Goal: Task Accomplishment & Management: Manage account settings

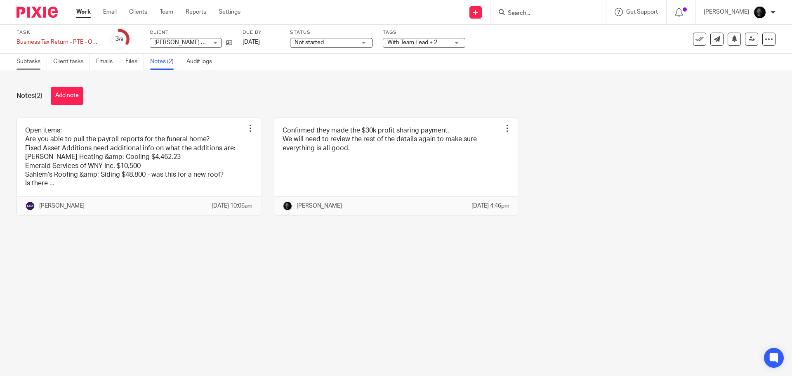
click at [36, 67] on link "Subtasks" at bounding box center [32, 62] width 31 height 16
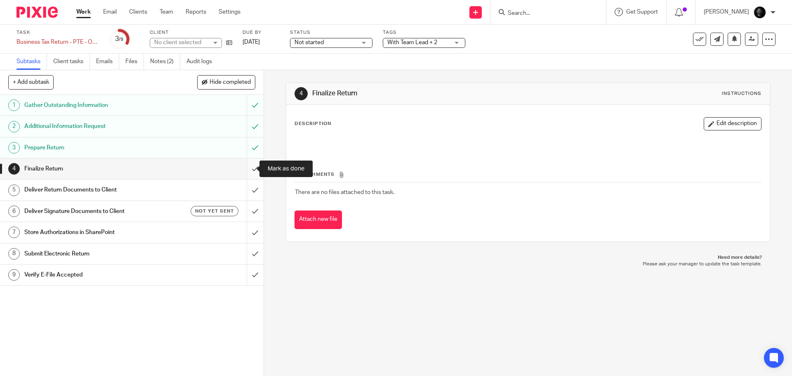
click at [249, 169] on input "submit" at bounding box center [132, 168] width 264 height 21
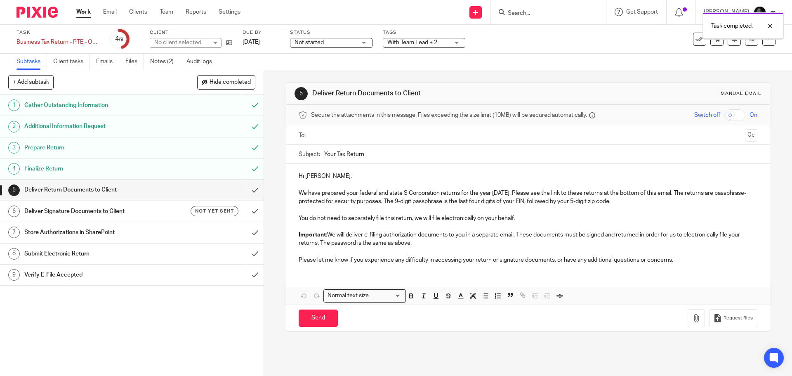
click at [97, 193] on h1 "Deliver Return Documents to Client" at bounding box center [95, 190] width 143 height 12
click at [336, 134] on input "text" at bounding box center [527, 135] width 427 height 9
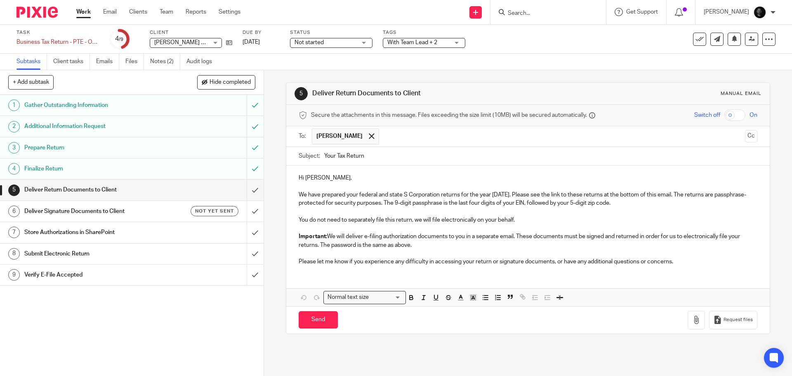
click at [421, 141] on input "text" at bounding box center [562, 136] width 358 height 16
click at [724, 118] on input "checkbox" at bounding box center [734, 115] width 21 height 12
checkbox input "true"
click at [314, 178] on p "Hi [PERSON_NAME]," at bounding box center [528, 178] width 458 height 8
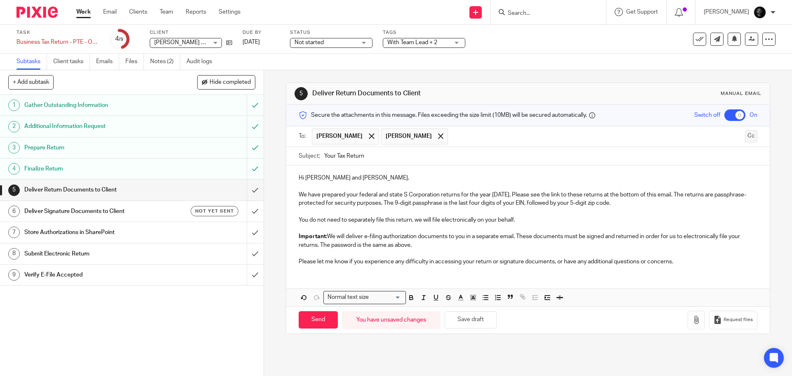
click at [745, 139] on button "Cc" at bounding box center [751, 136] width 12 height 12
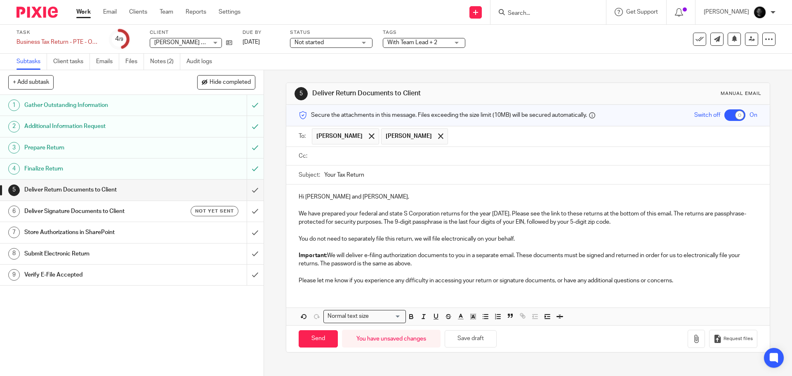
click at [384, 156] on input "text" at bounding box center [534, 155] width 440 height 9
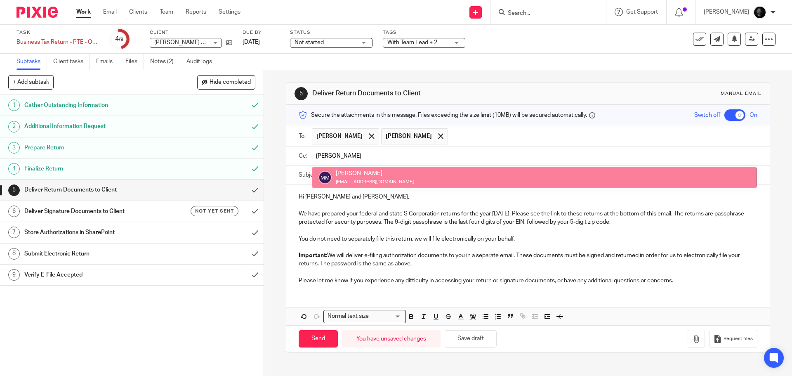
type input "morga"
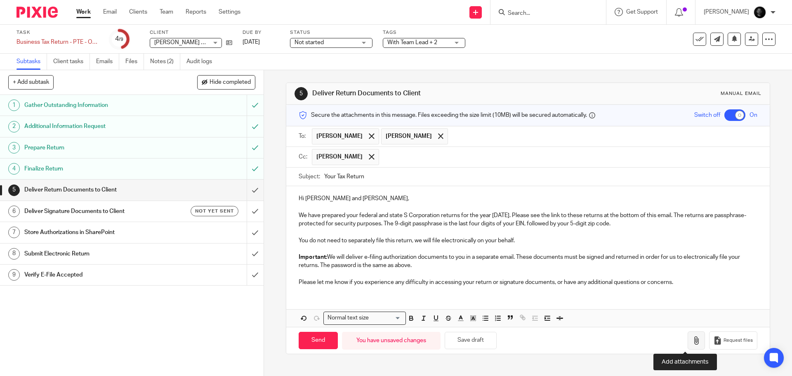
click at [692, 341] on icon "button" at bounding box center [696, 340] width 8 height 8
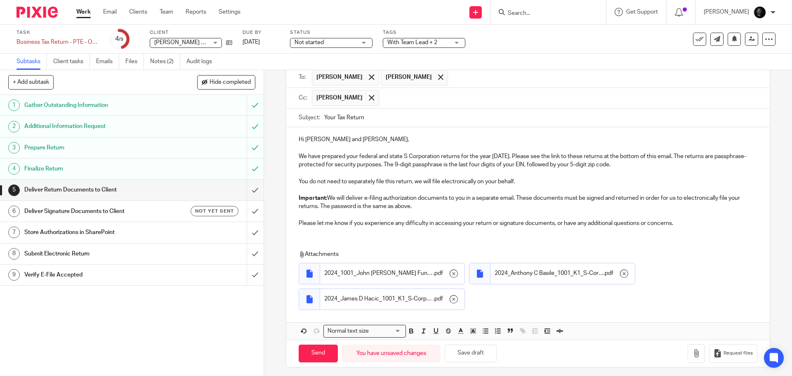
scroll to position [63, 0]
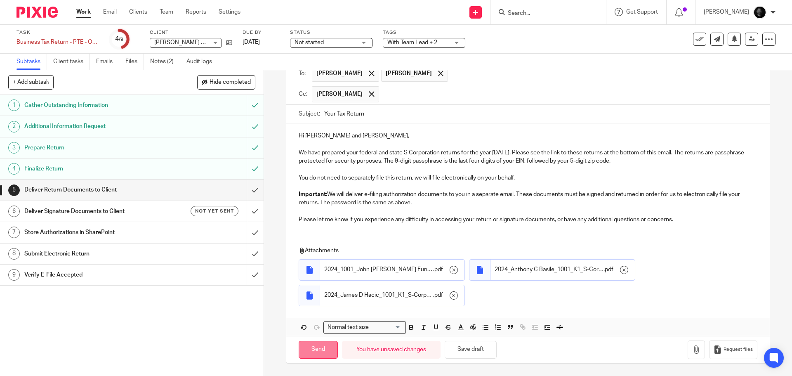
click at [317, 345] on input "Send" at bounding box center [318, 350] width 39 height 18
checkbox input "false"
type input "Sent"
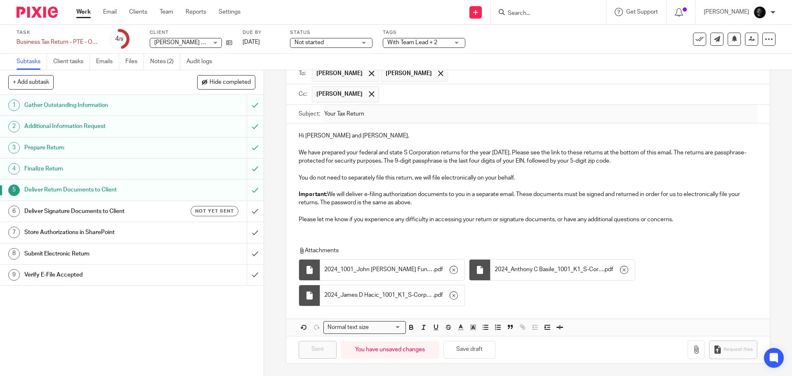
click at [81, 214] on h1 "Deliver Signature Documents to Client" at bounding box center [95, 211] width 143 height 12
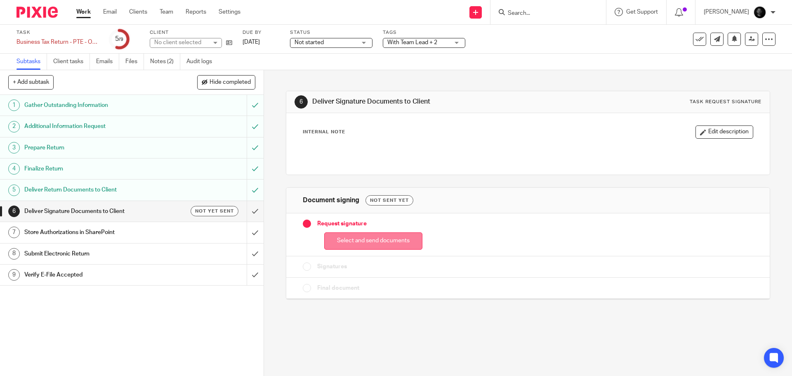
click at [357, 243] on button "Select and send documents" at bounding box center [373, 241] width 98 height 18
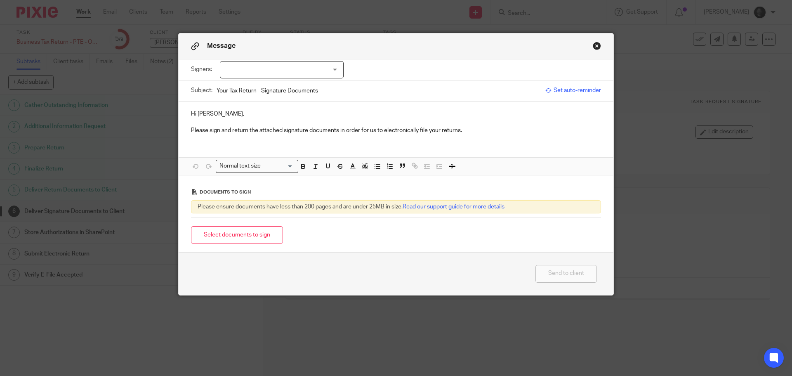
click at [278, 74] on div at bounding box center [282, 69] width 124 height 17
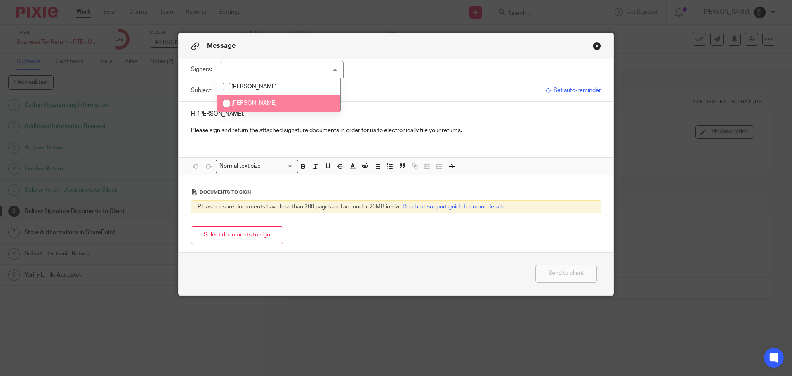
click at [233, 100] on input "checkbox" at bounding box center [227, 104] width 16 height 16
checkbox input "true"
drag, startPoint x: 235, startPoint y: 120, endPoint x: 230, endPoint y: 240, distance: 120.1
click at [235, 120] on p at bounding box center [396, 122] width 410 height 8
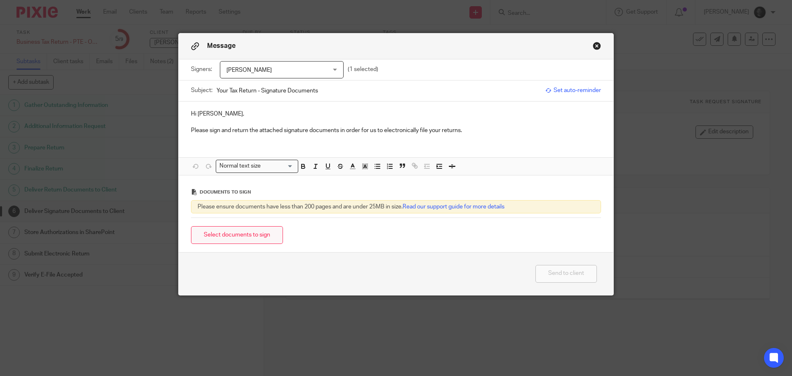
click at [231, 239] on button "Select documents to sign" at bounding box center [237, 235] width 92 height 18
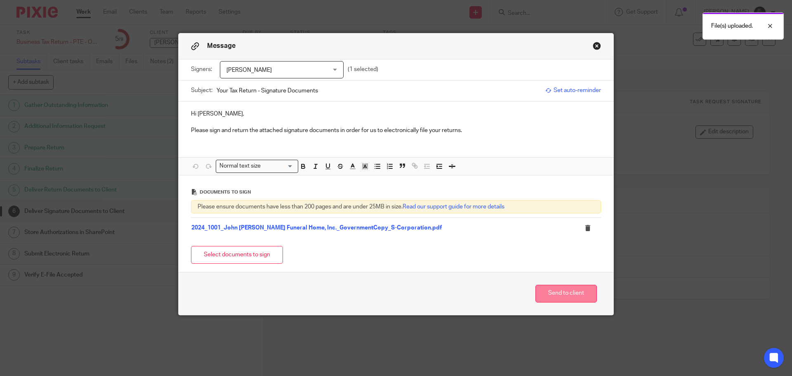
click at [551, 296] on button "Send to client" at bounding box center [565, 294] width 61 height 18
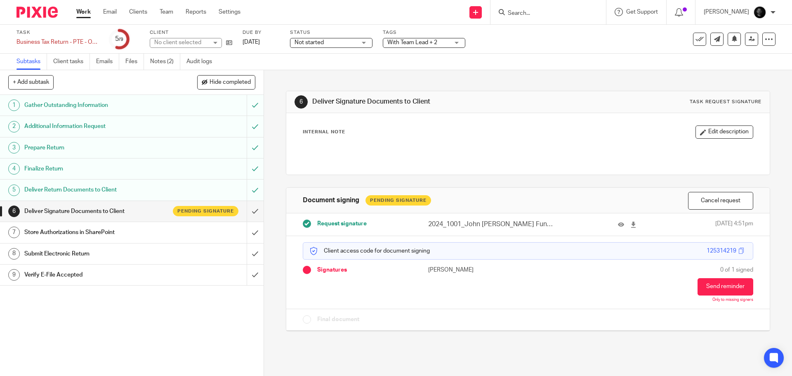
click at [407, 44] on span "With Team Lead + 2" at bounding box center [412, 43] width 50 height 6
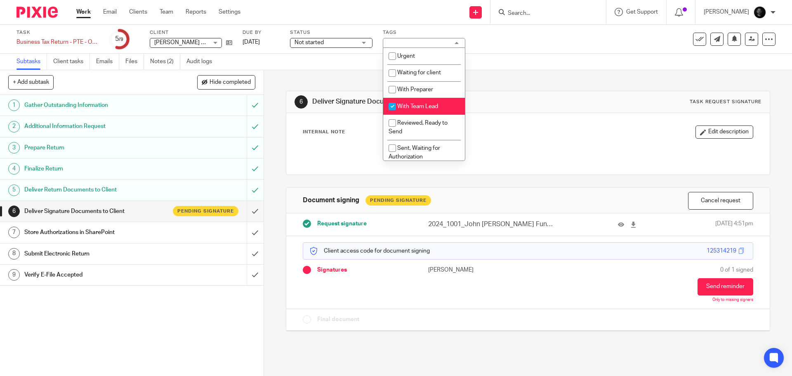
click at [411, 111] on li "With Team Lead" at bounding box center [424, 106] width 82 height 17
checkbox input "false"
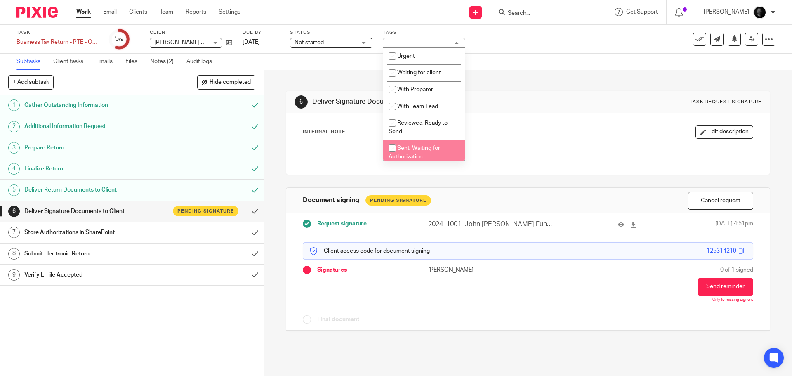
click at [415, 148] on span "Sent, Waiting for Authorization" at bounding box center [415, 152] width 52 height 14
checkbox input "true"
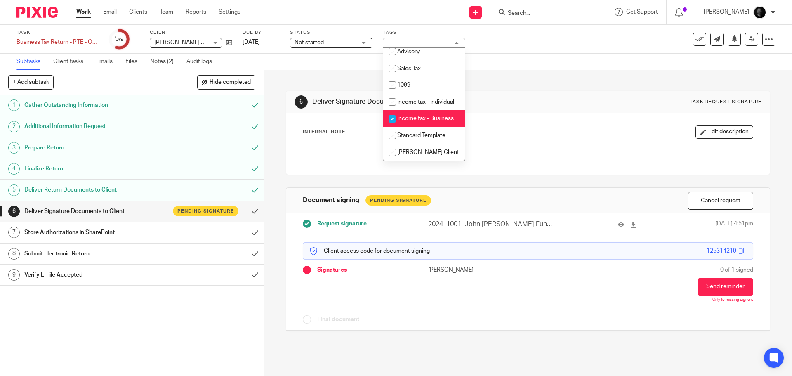
scroll to position [256, 0]
click at [503, 72] on div "6 Deliver Signature Documents to Client Task request signature Internal Note Ed…" at bounding box center [528, 204] width 484 height 269
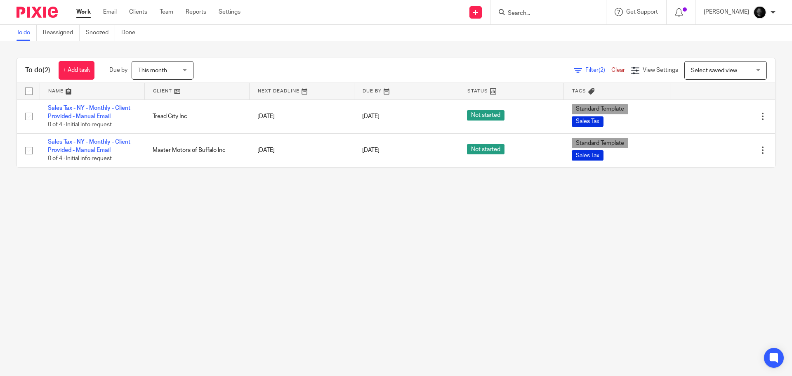
click at [521, 14] on input "Search" at bounding box center [544, 13] width 74 height 7
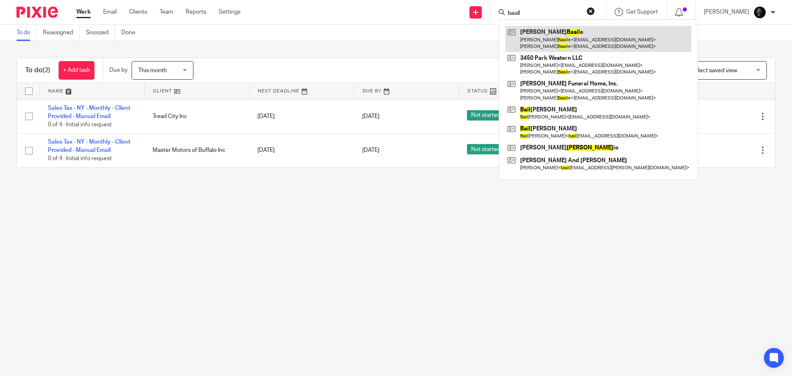
type input "basil"
click at [594, 45] on link at bounding box center [598, 39] width 186 height 26
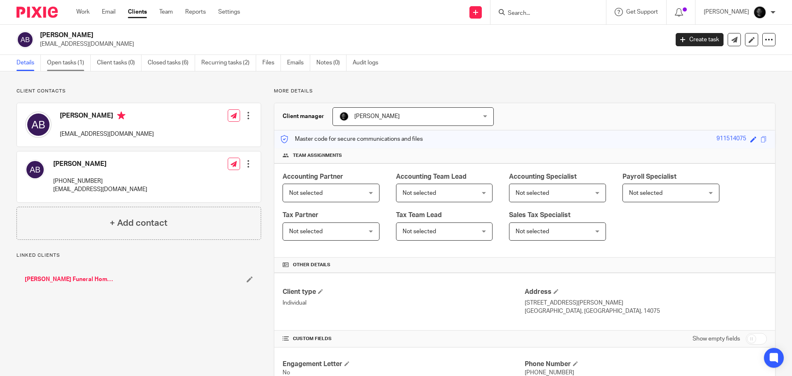
click at [69, 65] on link "Open tasks (1)" at bounding box center [69, 63] width 44 height 16
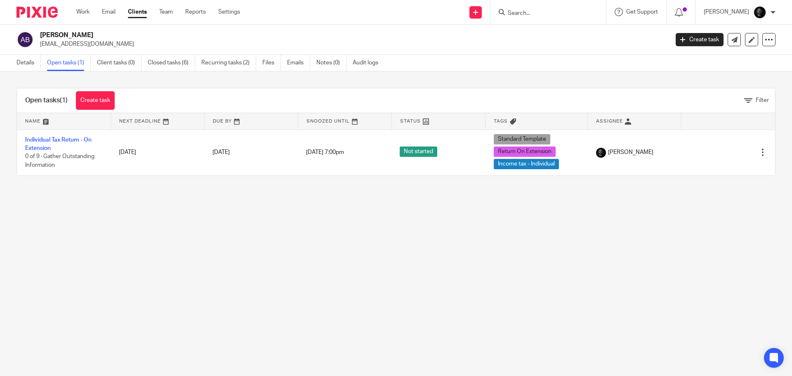
click at [523, 13] on input "Search" at bounding box center [544, 13] width 74 height 7
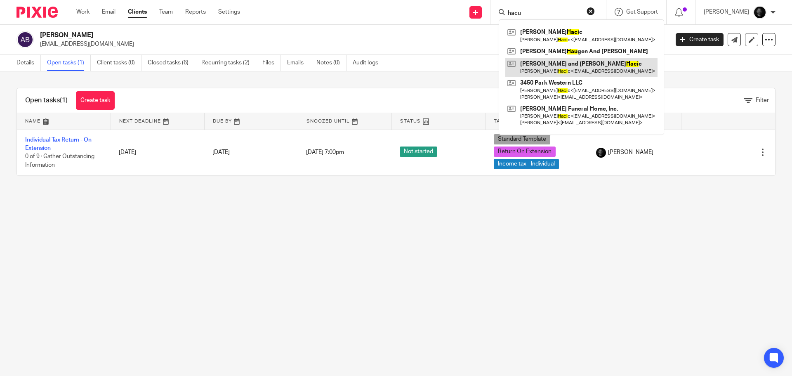
type input "hacu"
click at [553, 62] on link at bounding box center [581, 67] width 152 height 19
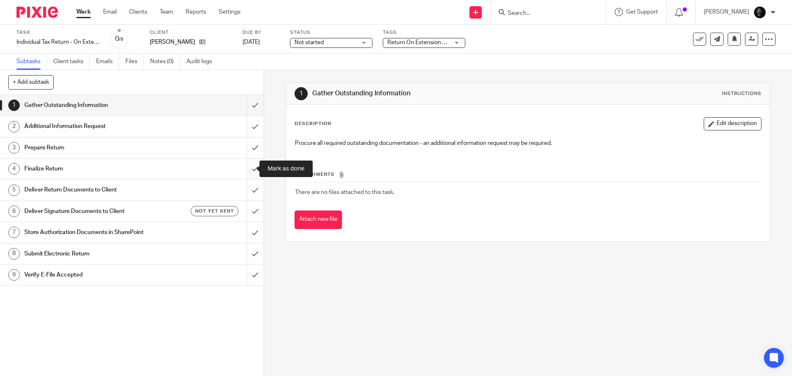
click at [248, 173] on input "submit" at bounding box center [132, 168] width 264 height 21
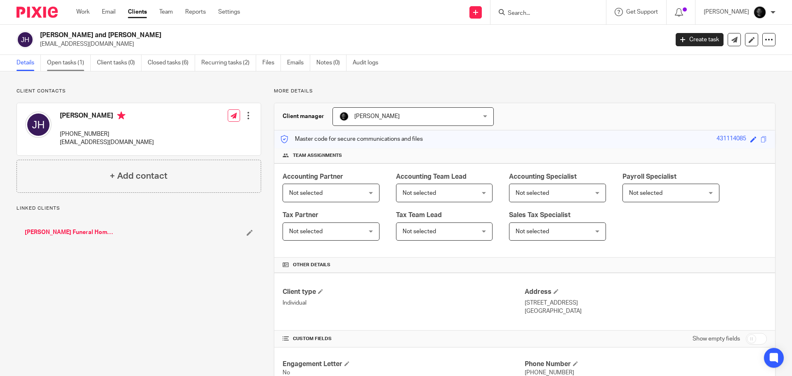
click at [68, 57] on link "Open tasks (1)" at bounding box center [69, 63] width 44 height 16
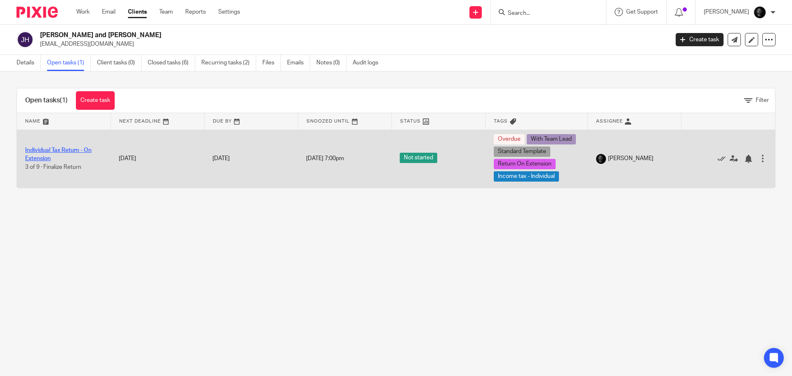
drag, startPoint x: 62, startPoint y: 154, endPoint x: 42, endPoint y: 150, distance: 20.6
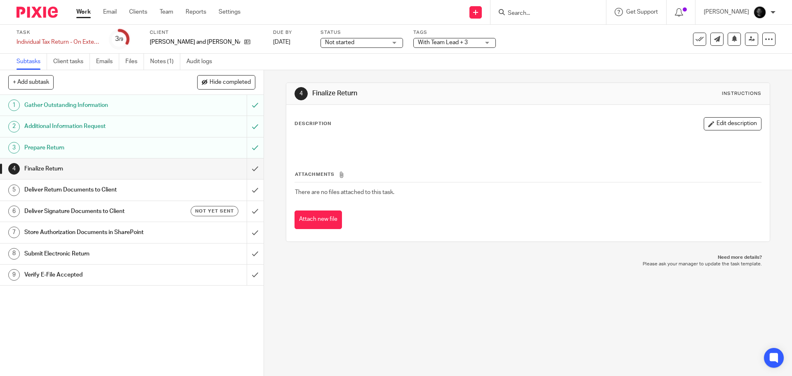
click at [418, 42] on span "With Team Lead + 3" at bounding box center [443, 43] width 50 height 6
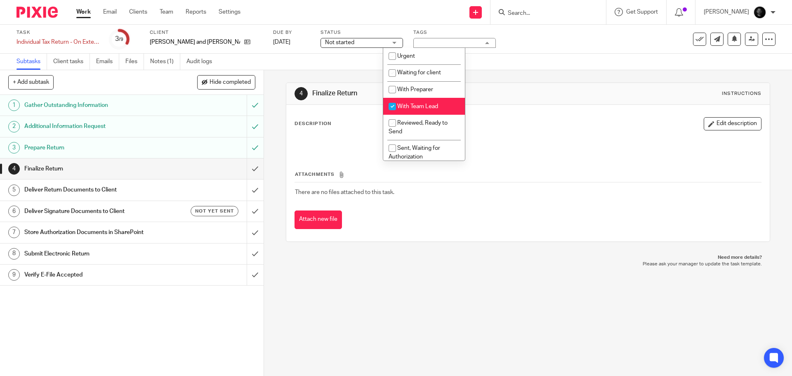
click at [416, 106] on span "With Team Lead" at bounding box center [417, 107] width 41 height 6
checkbox input "false"
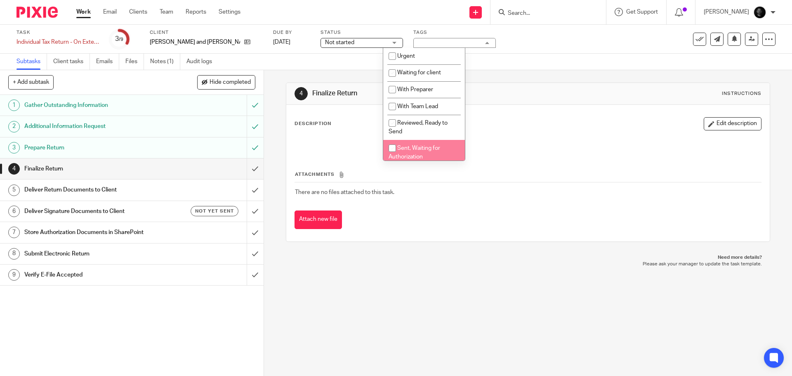
click at [418, 145] on li "Sent, Waiting for Authorization" at bounding box center [424, 152] width 82 height 25
checkbox input "true"
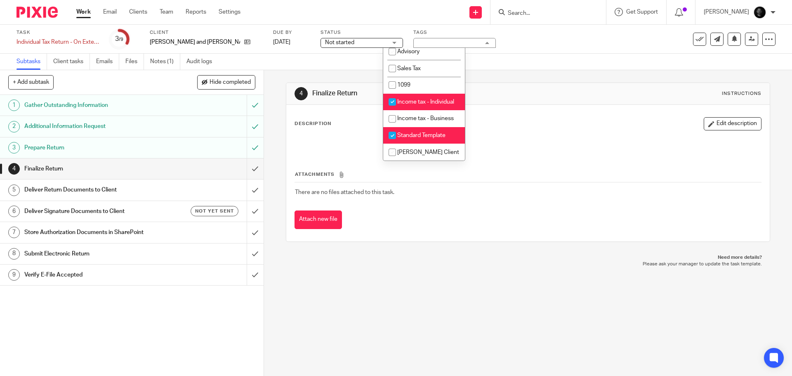
scroll to position [256, 0]
click at [434, 136] on span "Standard Template" at bounding box center [421, 135] width 48 height 6
checkbox input "false"
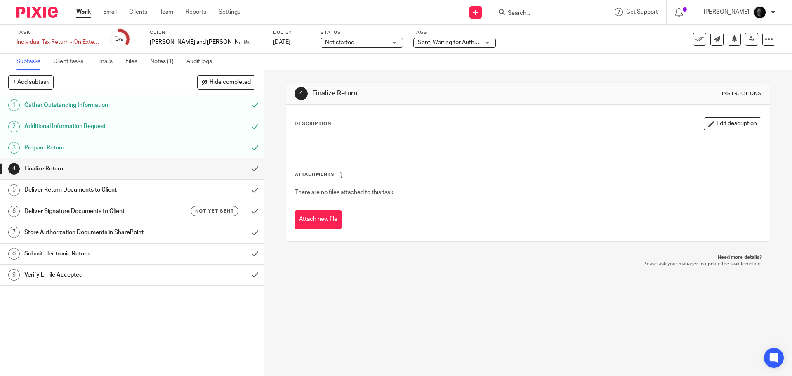
click at [510, 77] on div "4 Finalize Return Instructions Description Edit description Attachments There a…" at bounding box center [528, 162] width 484 height 184
click at [244, 170] on input "submit" at bounding box center [132, 168] width 264 height 21
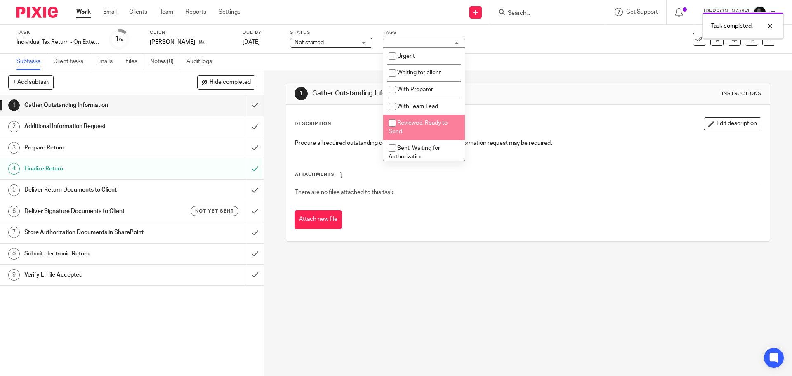
scroll to position [41, 0]
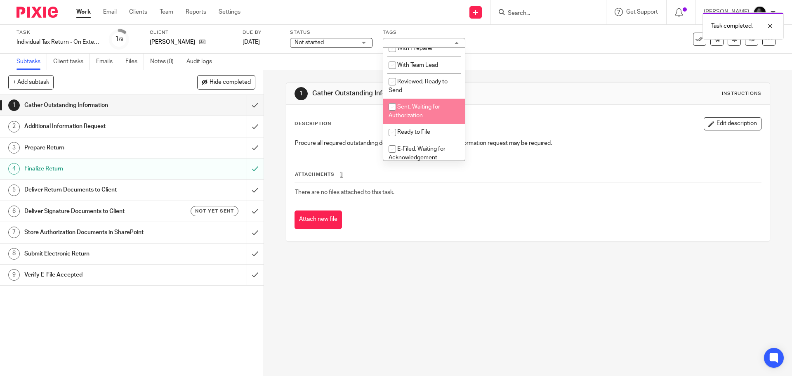
click at [418, 105] on span "Sent, Waiting for Authorization" at bounding box center [415, 111] width 52 height 14
checkbox input "true"
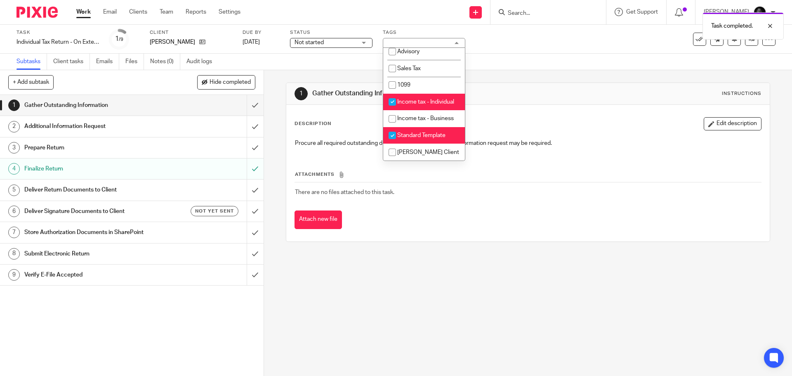
scroll to position [256, 0]
click at [431, 142] on li "Standard Template" at bounding box center [424, 135] width 82 height 17
checkbox input "false"
click at [545, 65] on div "Subtasks Client tasks Emails Files Notes (0) Audit logs" at bounding box center [396, 62] width 792 height 17
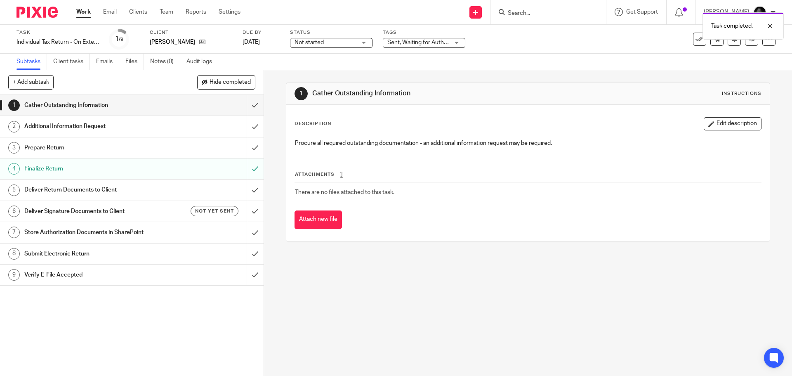
click at [118, 193] on h1 "Deliver Return Documents to Client" at bounding box center [95, 190] width 143 height 12
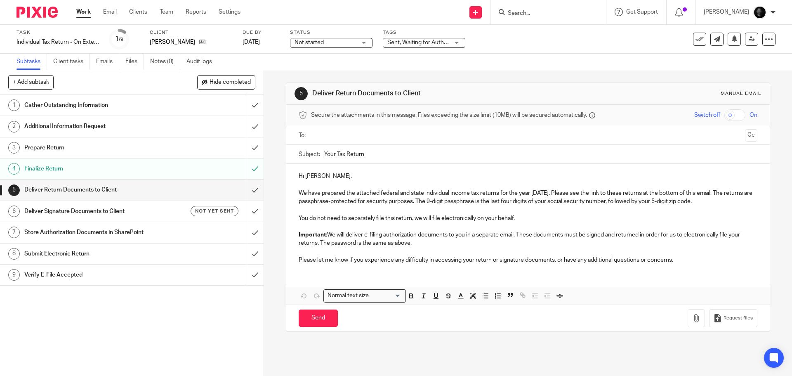
click at [328, 136] on input "text" at bounding box center [527, 135] width 427 height 9
click at [726, 115] on input "checkbox" at bounding box center [734, 115] width 21 height 12
checkbox input "true"
click at [745, 135] on button "Cc" at bounding box center [751, 136] width 12 height 12
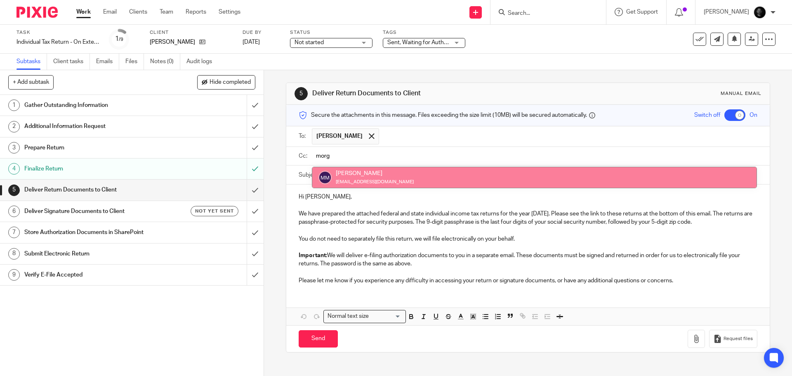
type input "morg"
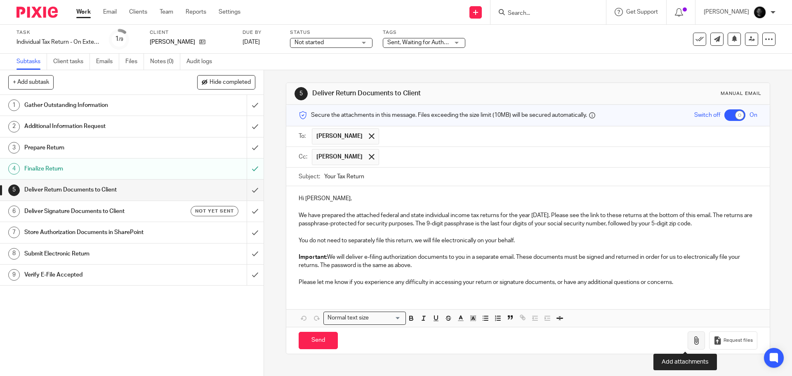
click at [692, 338] on icon "button" at bounding box center [696, 340] width 8 height 8
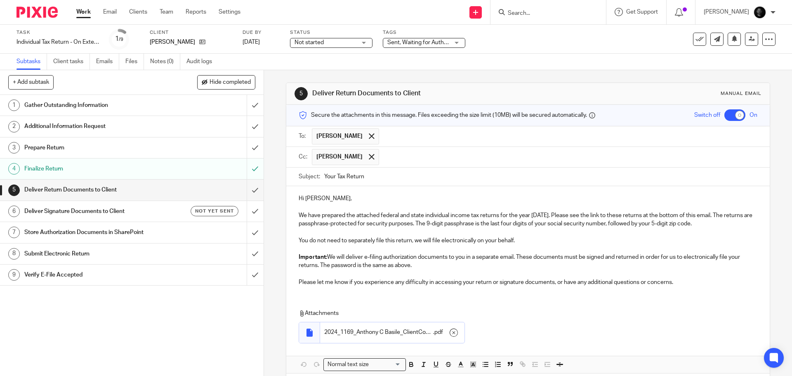
scroll to position [37, 0]
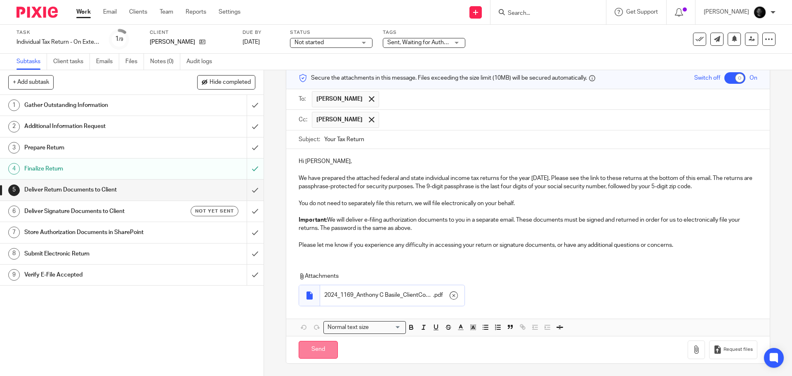
click at [320, 351] on input "Send" at bounding box center [318, 350] width 39 height 18
checkbox input "false"
type input "Sent"
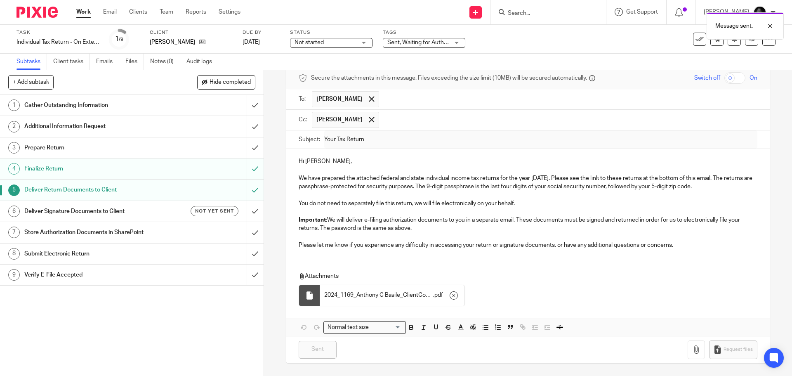
click at [123, 213] on h1 "Deliver Signature Documents to Client" at bounding box center [95, 211] width 143 height 12
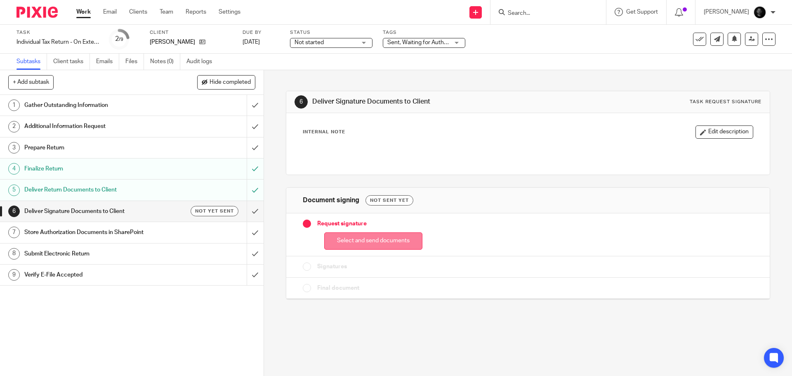
click at [384, 243] on button "Select and send documents" at bounding box center [373, 241] width 98 height 18
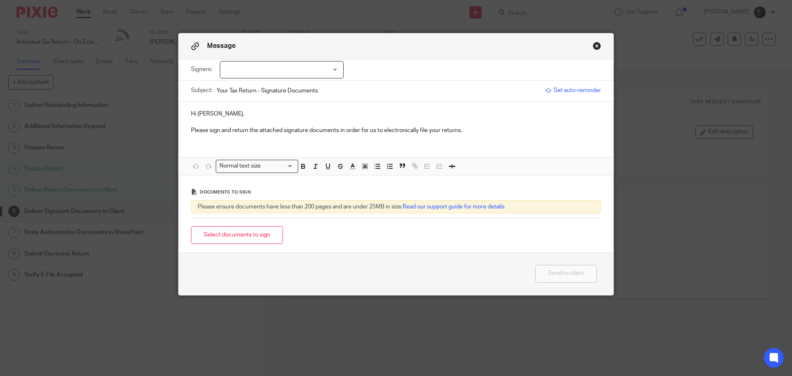
click at [255, 81] on input "Your Tax Return - Signature Documents" at bounding box center [379, 90] width 325 height 19
click at [257, 74] on div at bounding box center [282, 69] width 124 height 17
click at [236, 88] on span "[PERSON_NAME]" at bounding box center [253, 87] width 45 height 6
checkbox input "true"
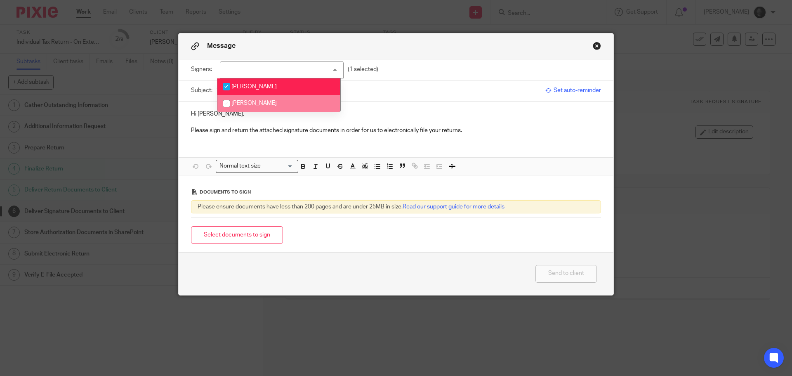
click at [235, 125] on p at bounding box center [396, 122] width 410 height 8
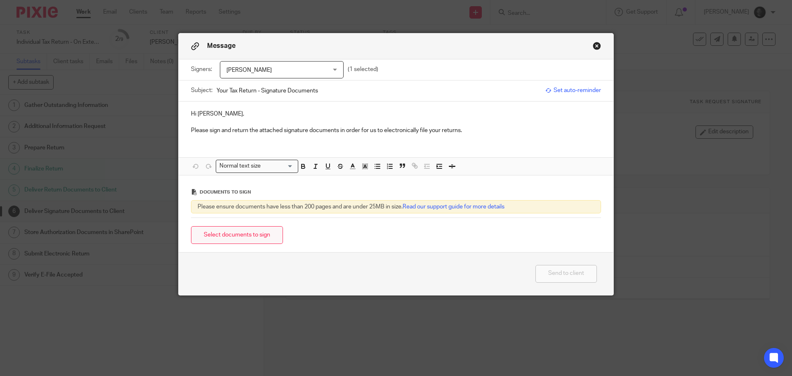
click at [237, 237] on button "Select documents to sign" at bounding box center [237, 235] width 92 height 18
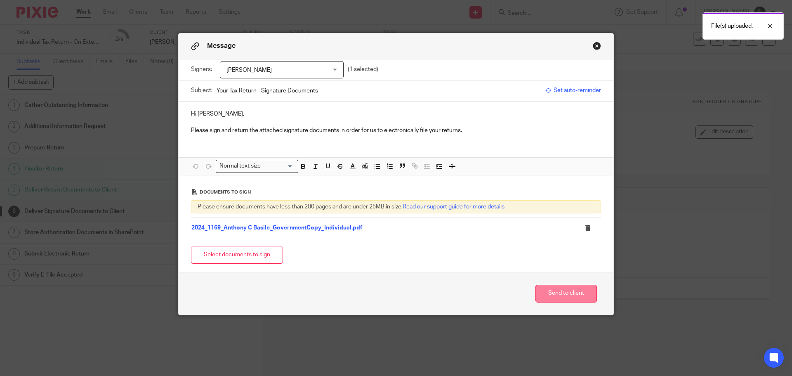
click at [558, 299] on button "Send to client" at bounding box center [565, 294] width 61 height 18
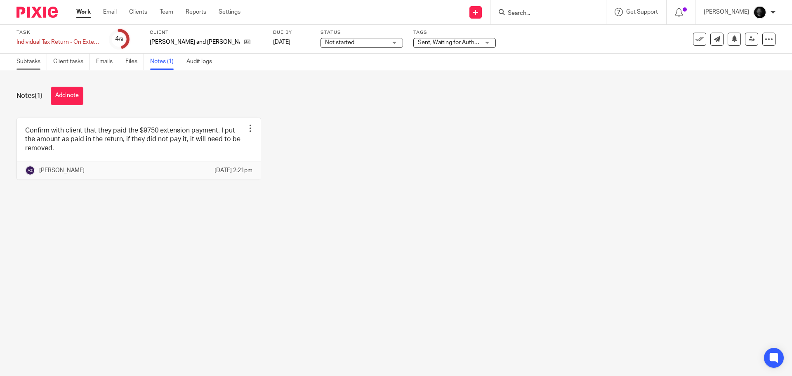
click at [22, 58] on link "Subtasks" at bounding box center [32, 62] width 31 height 16
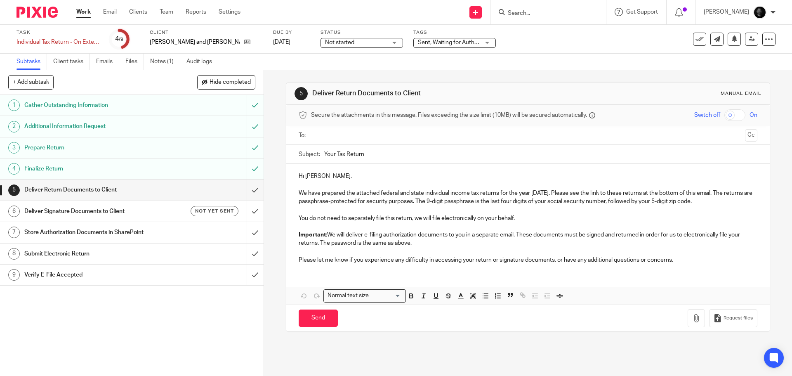
click at [332, 133] on input "text" at bounding box center [527, 135] width 427 height 9
click at [728, 110] on input "checkbox" at bounding box center [734, 115] width 21 height 12
checkbox input "true"
click at [745, 131] on button "Cc" at bounding box center [751, 136] width 12 height 12
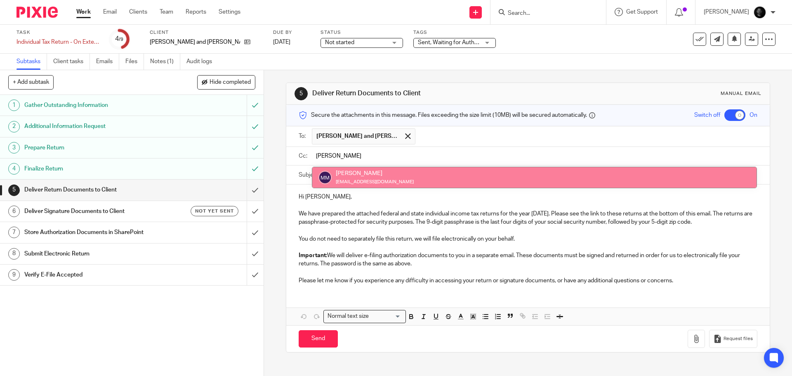
type input "morga"
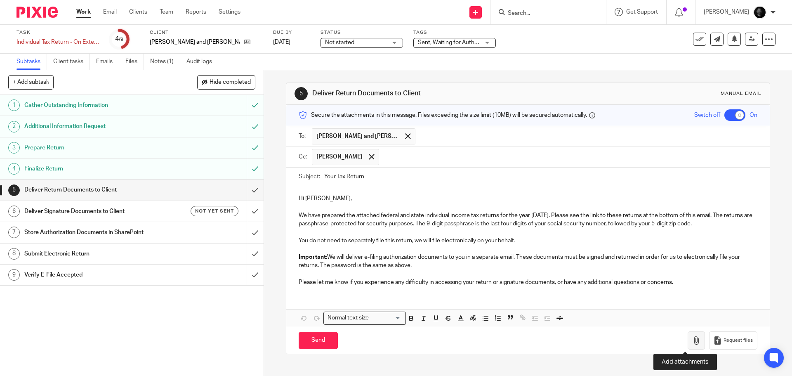
click at [692, 337] on icon "button" at bounding box center [696, 340] width 8 height 8
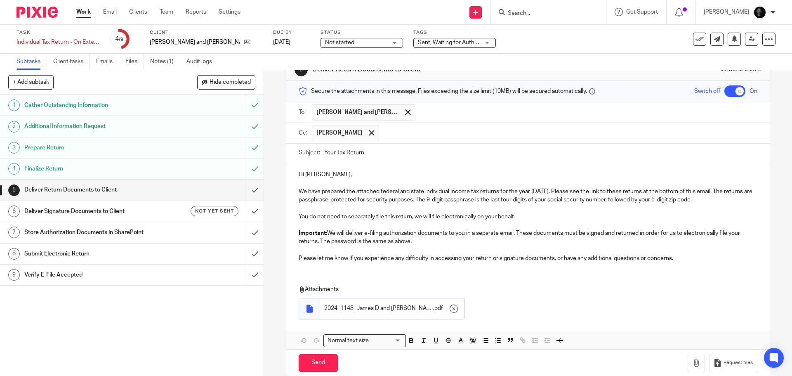
scroll to position [37, 0]
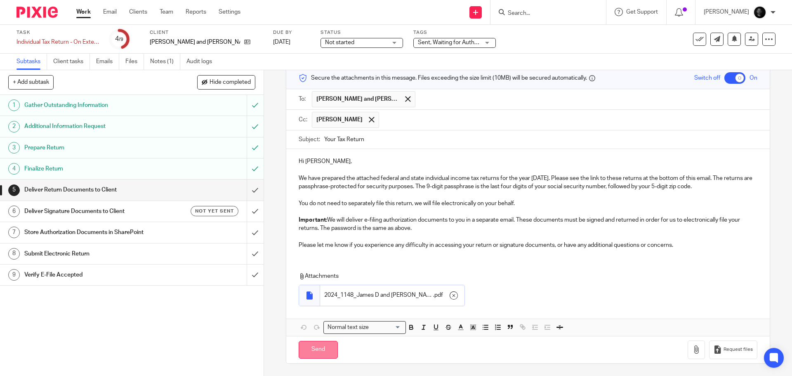
click at [328, 344] on input "Send" at bounding box center [318, 350] width 39 height 18
checkbox input "false"
type input "Sent"
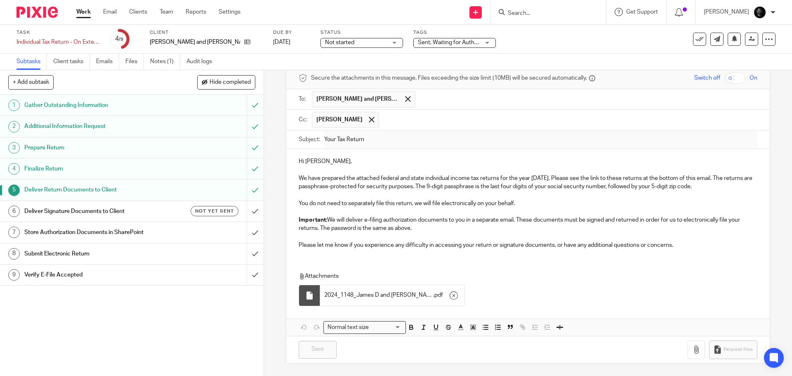
click at [96, 208] on h1 "Deliver Signature Documents to Client" at bounding box center [95, 211] width 143 height 12
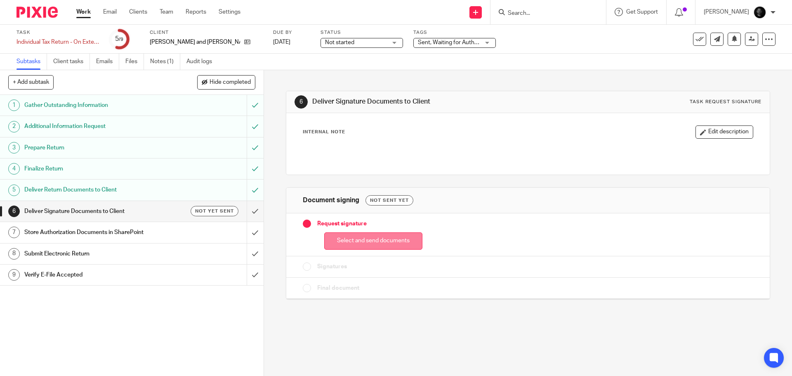
click at [366, 235] on button "Select and send documents" at bounding box center [373, 241] width 98 height 18
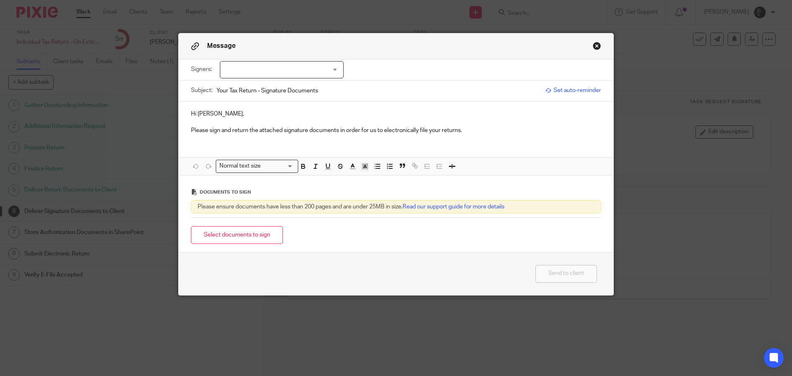
click at [289, 75] on div at bounding box center [282, 69] width 124 height 17
click at [240, 90] on li "[PERSON_NAME]" at bounding box center [278, 86] width 123 height 17
checkbox input "true"
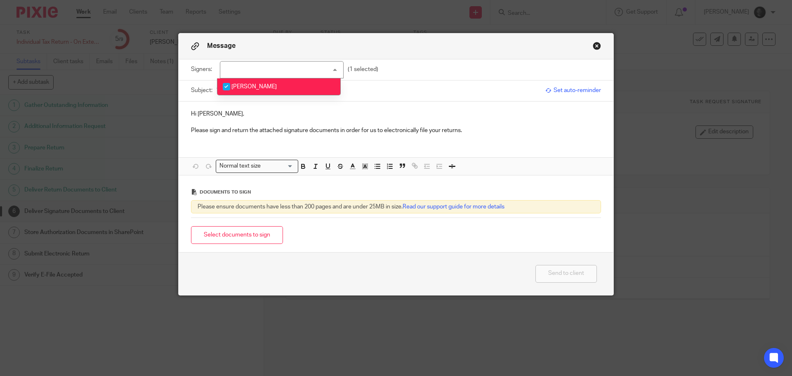
click at [239, 122] on p at bounding box center [396, 122] width 410 height 8
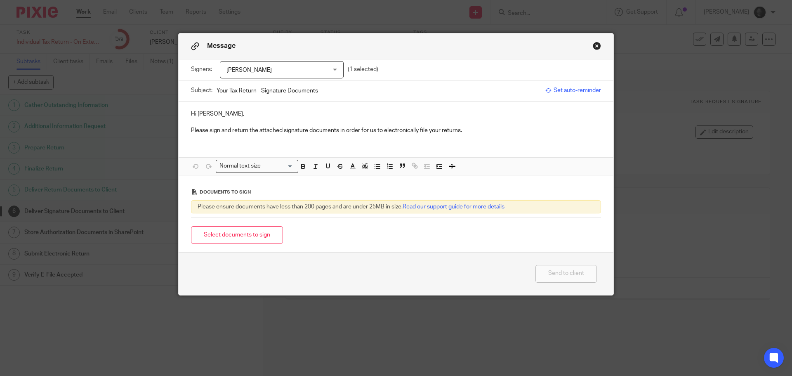
click at [249, 232] on button "Select documents to sign" at bounding box center [237, 235] width 92 height 18
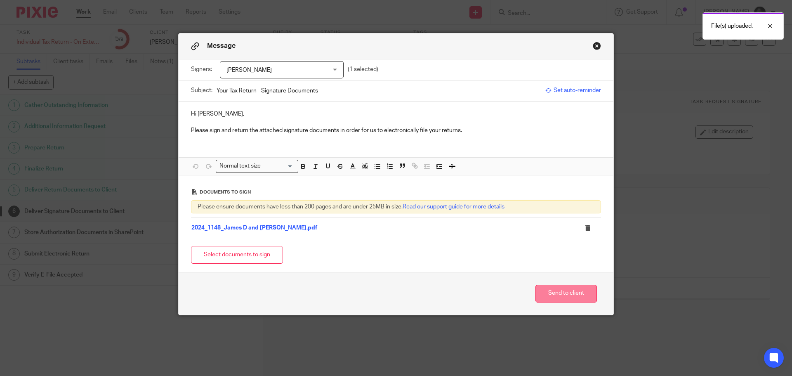
click at [561, 296] on button "Send to client" at bounding box center [565, 294] width 61 height 18
